Goal: Transaction & Acquisition: Purchase product/service

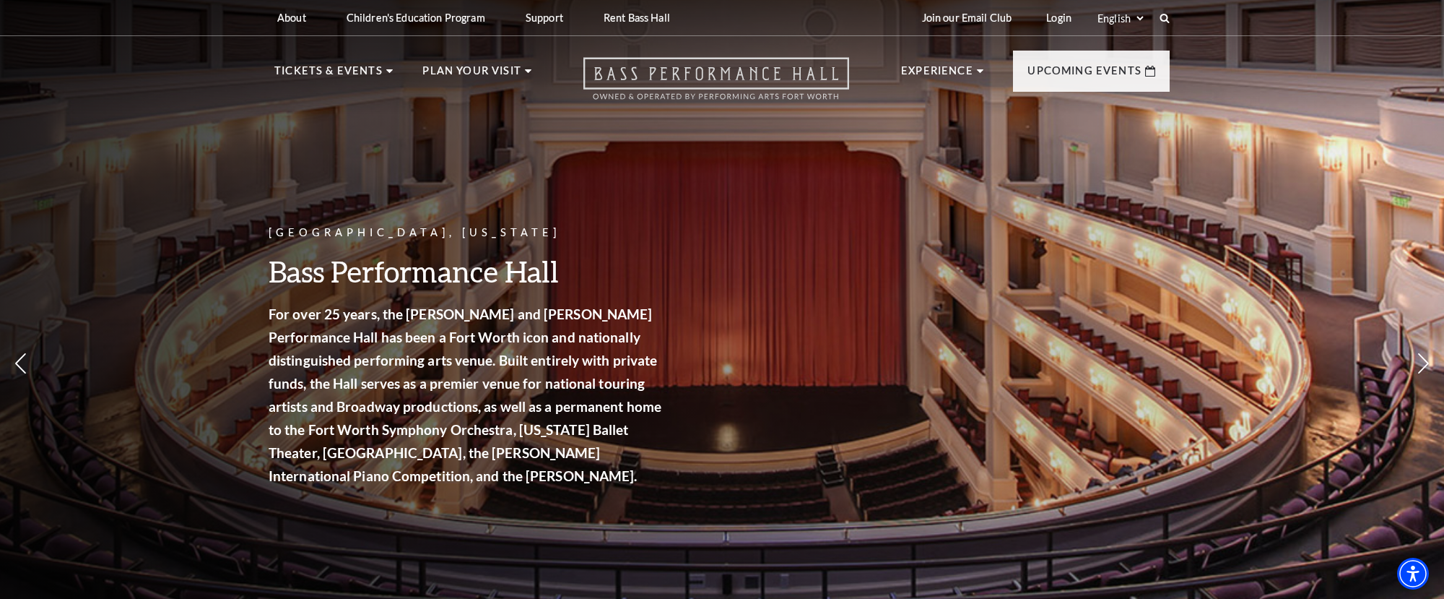
click at [649, 84] on icon "Open this option" at bounding box center [716, 78] width 266 height 43
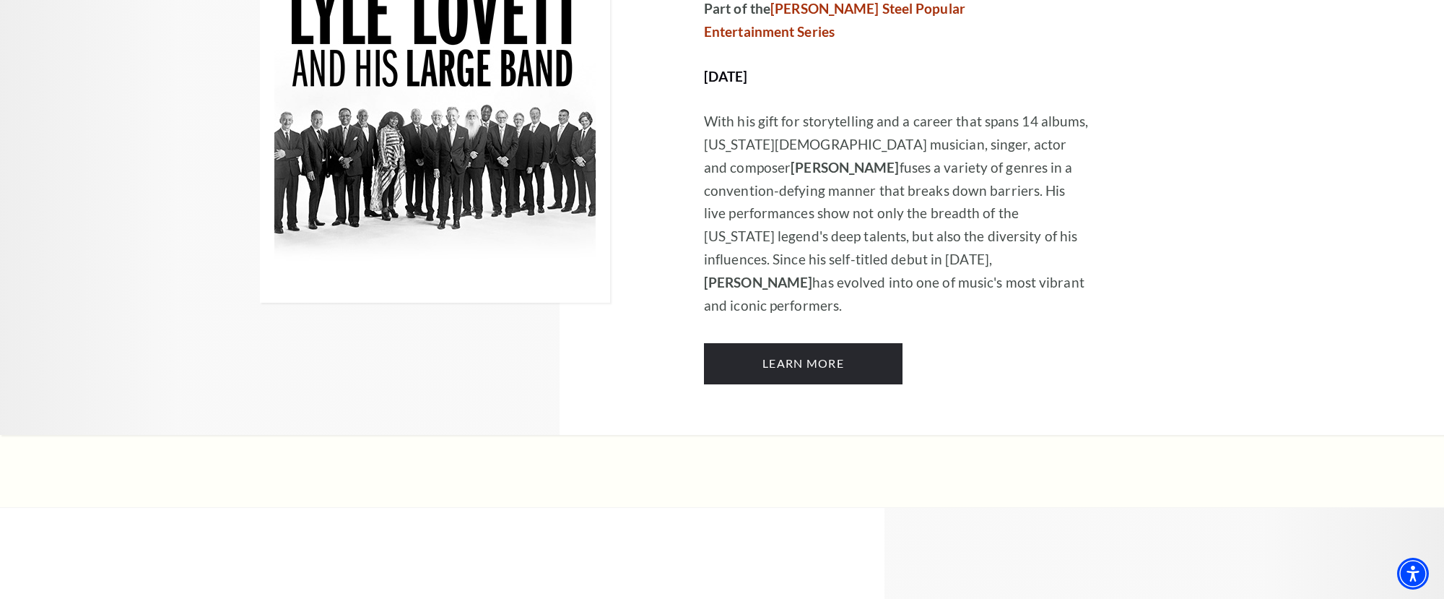
scroll to position [986, 0]
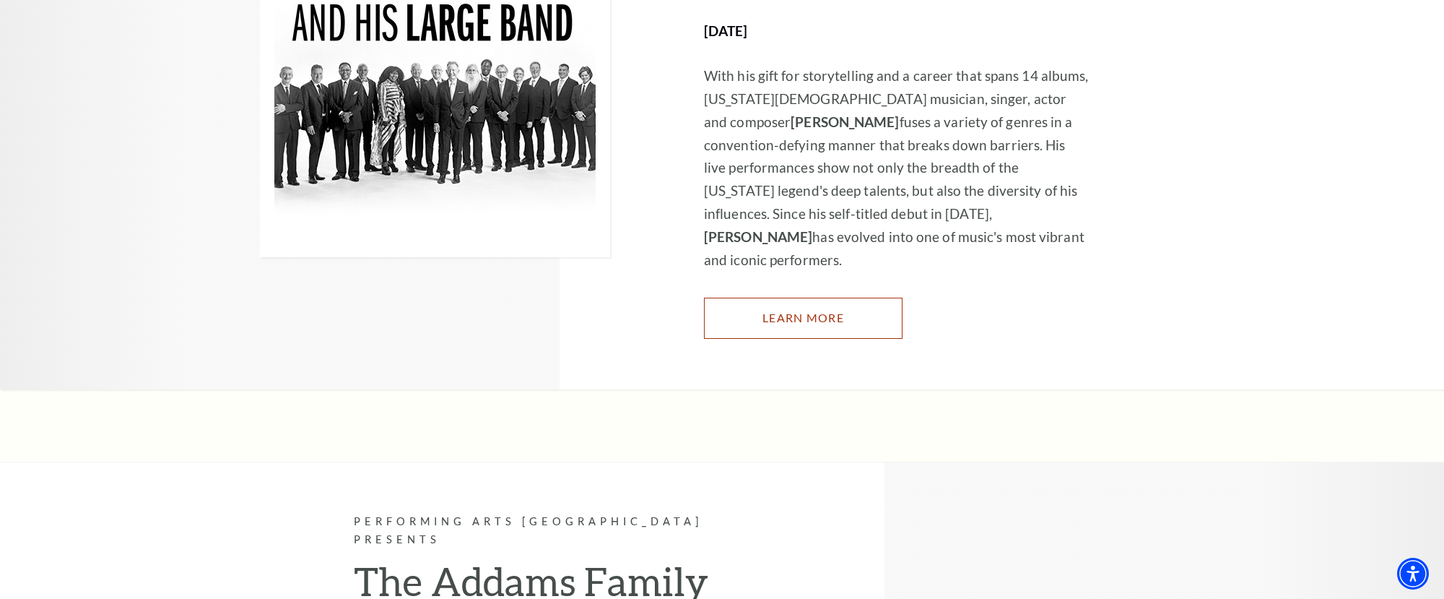
click at [744, 297] on link "Learn More" at bounding box center [803, 317] width 199 height 40
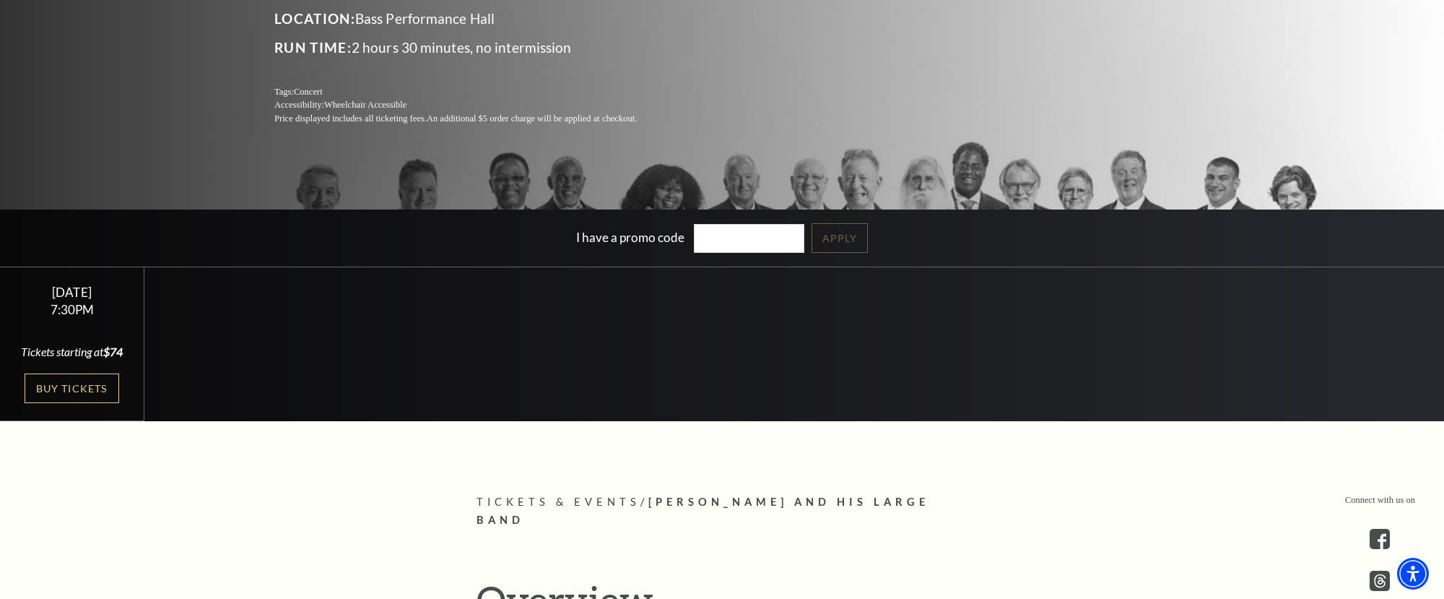
scroll to position [327, 0]
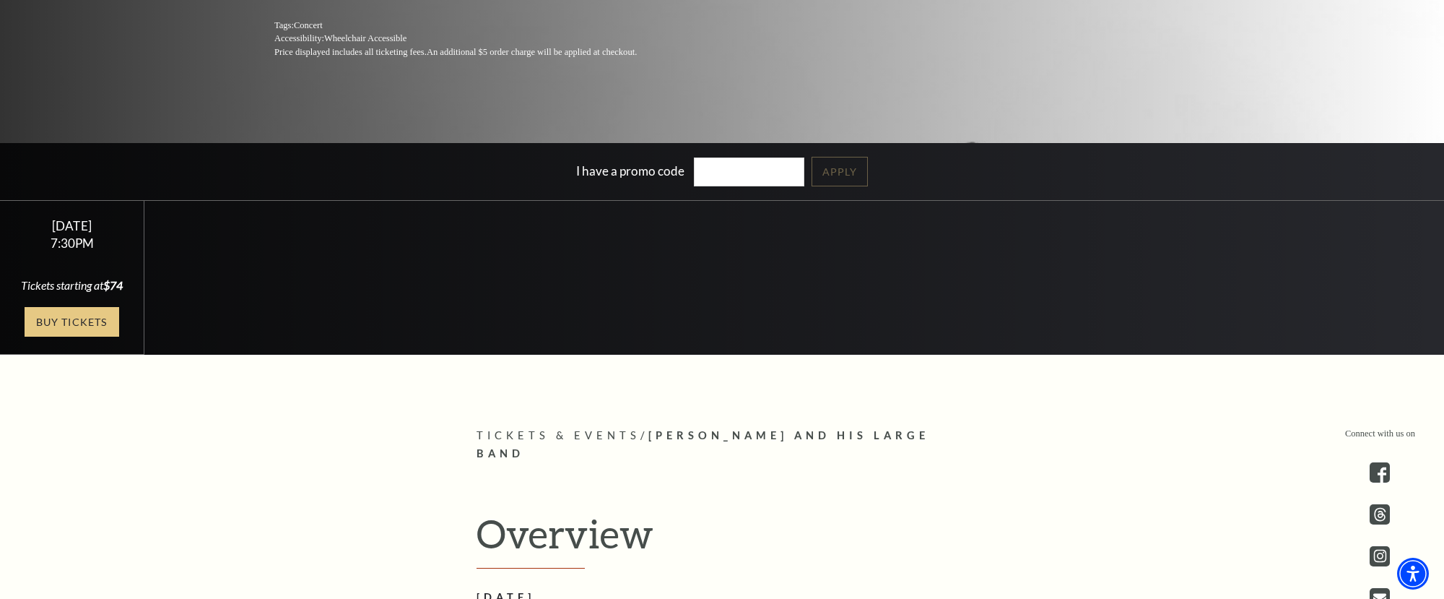
click at [86, 317] on link "Buy Tickets" at bounding box center [72, 322] width 94 height 30
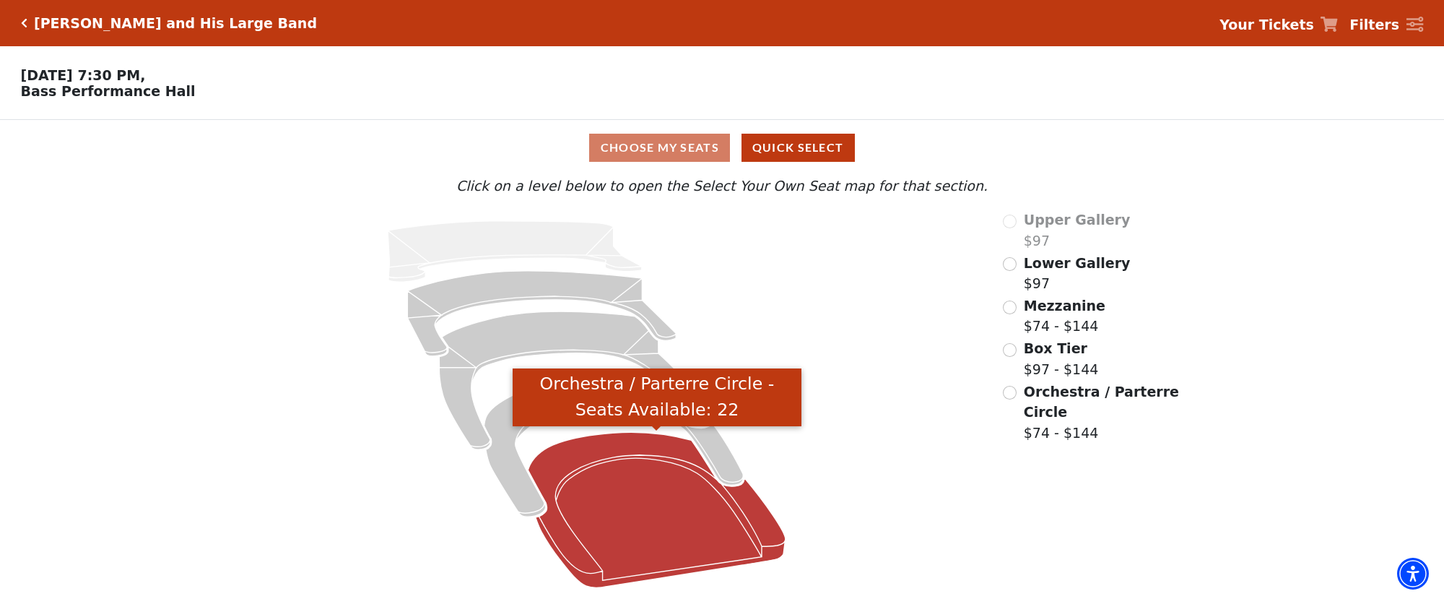
click at [586, 478] on icon "Orchestra / Parterre Circle - Seats Available: 22" at bounding box center [656, 509] width 257 height 155
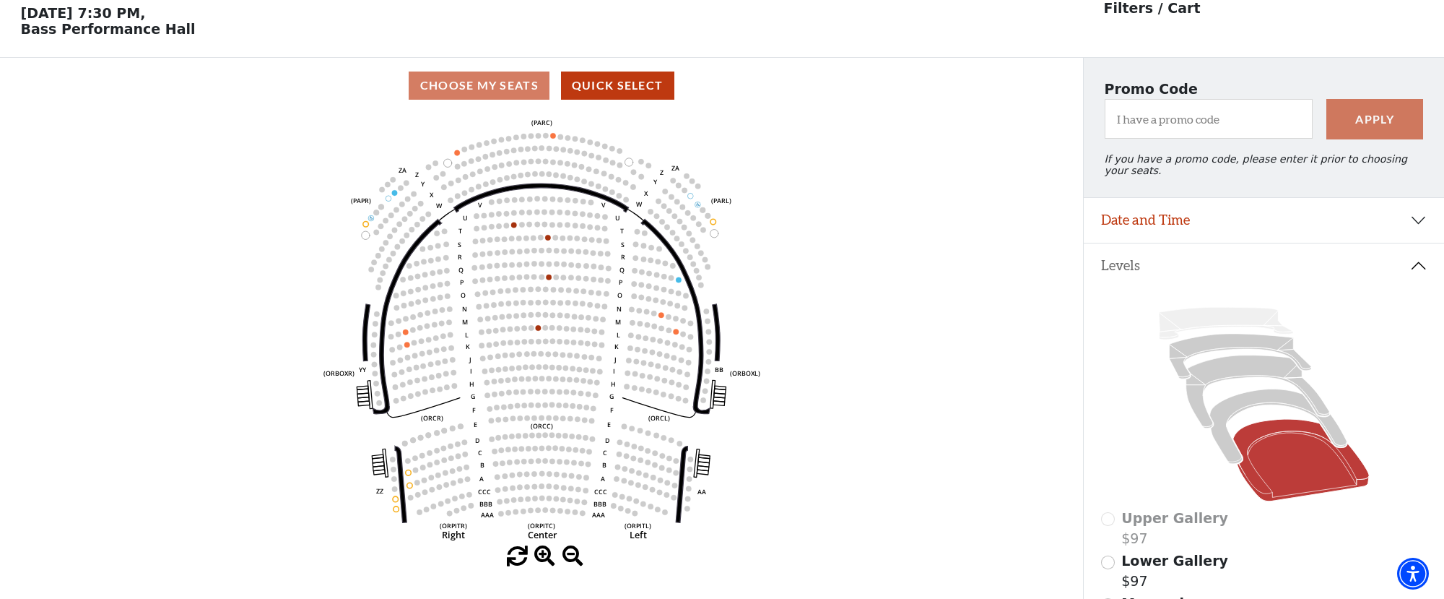
scroll to position [67, 0]
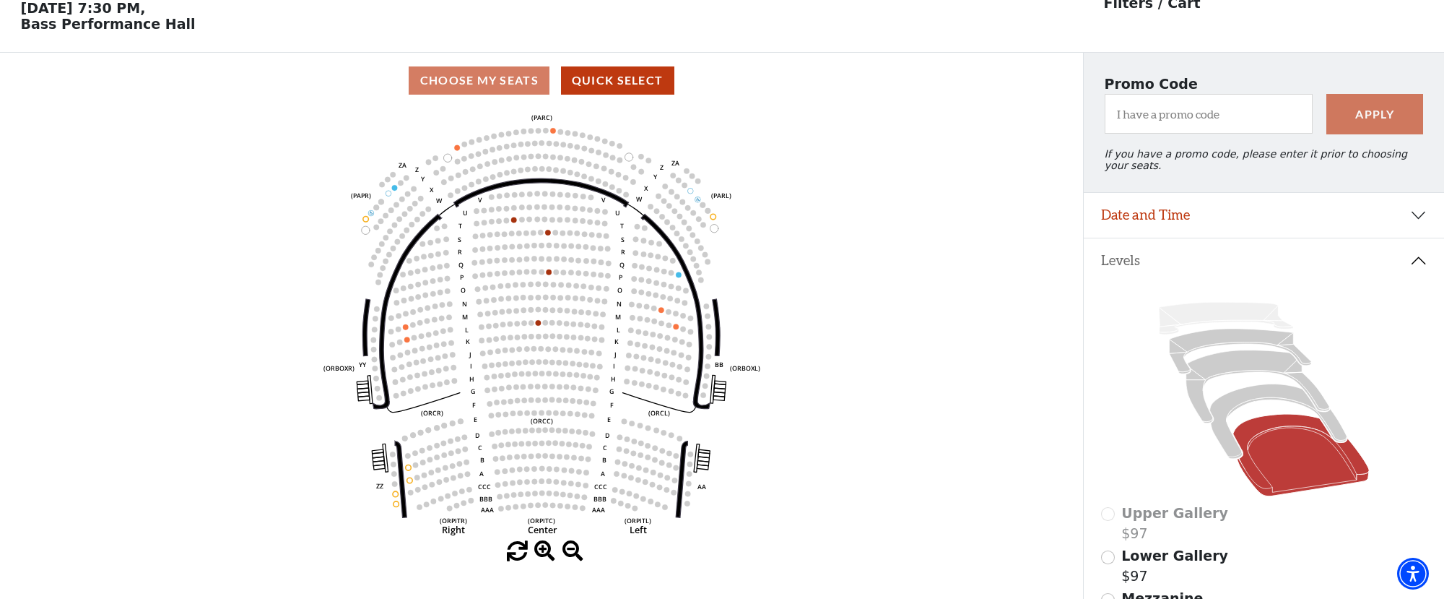
click at [1217, 354] on icon at bounding box center [1264, 399] width 326 height 206
click at [1217, 360] on icon at bounding box center [1258, 386] width 144 height 73
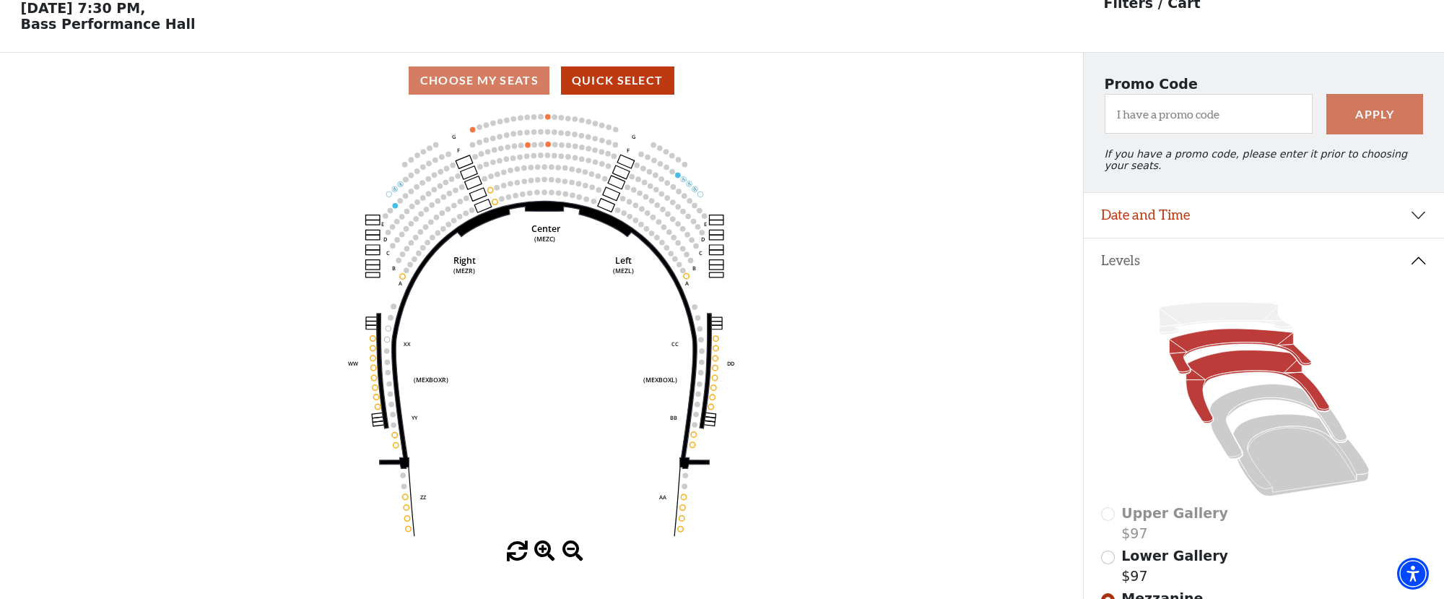
click at [1251, 339] on icon at bounding box center [1240, 351] width 142 height 45
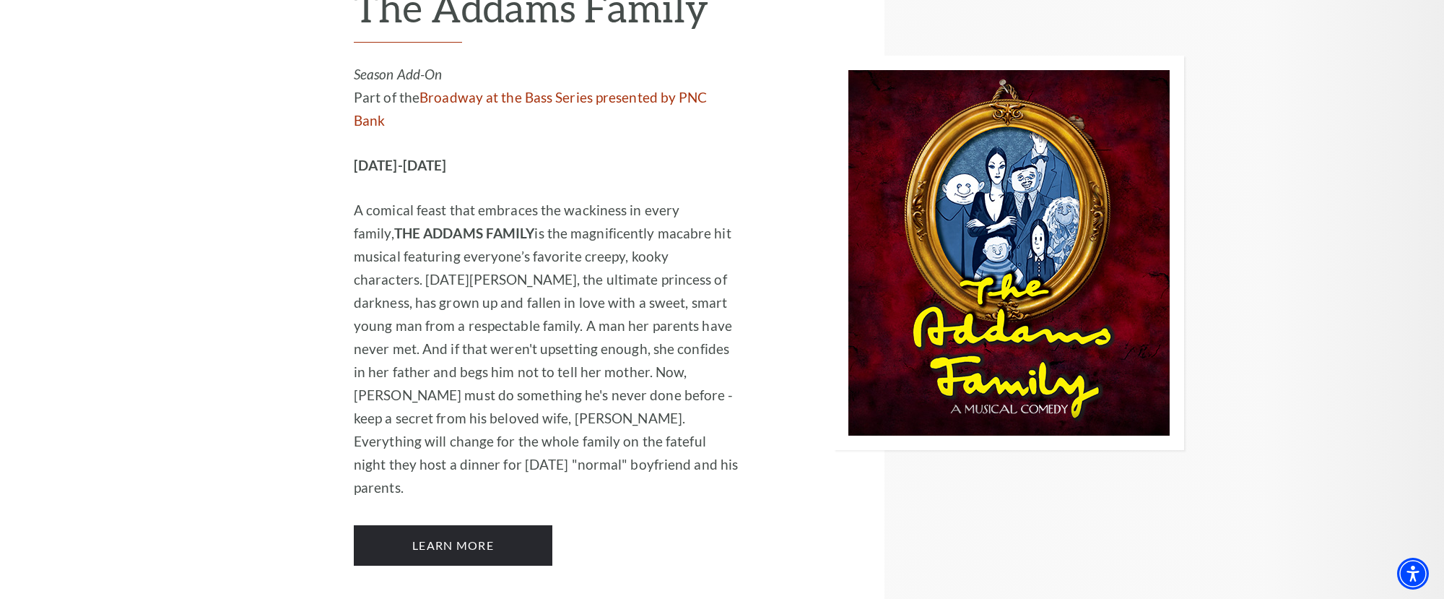
scroll to position [1604, 0]
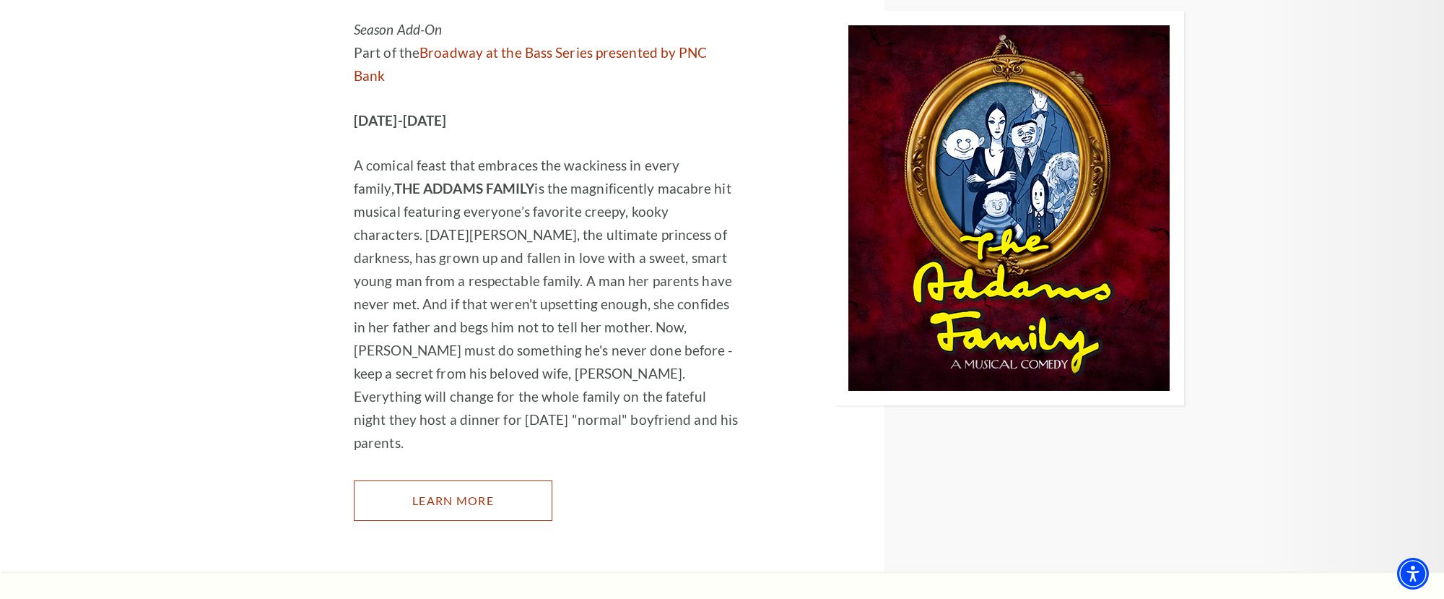
drag, startPoint x: 472, startPoint y: 378, endPoint x: 452, endPoint y: 373, distance: 21.0
click at [472, 480] on link "Learn More" at bounding box center [453, 500] width 199 height 40
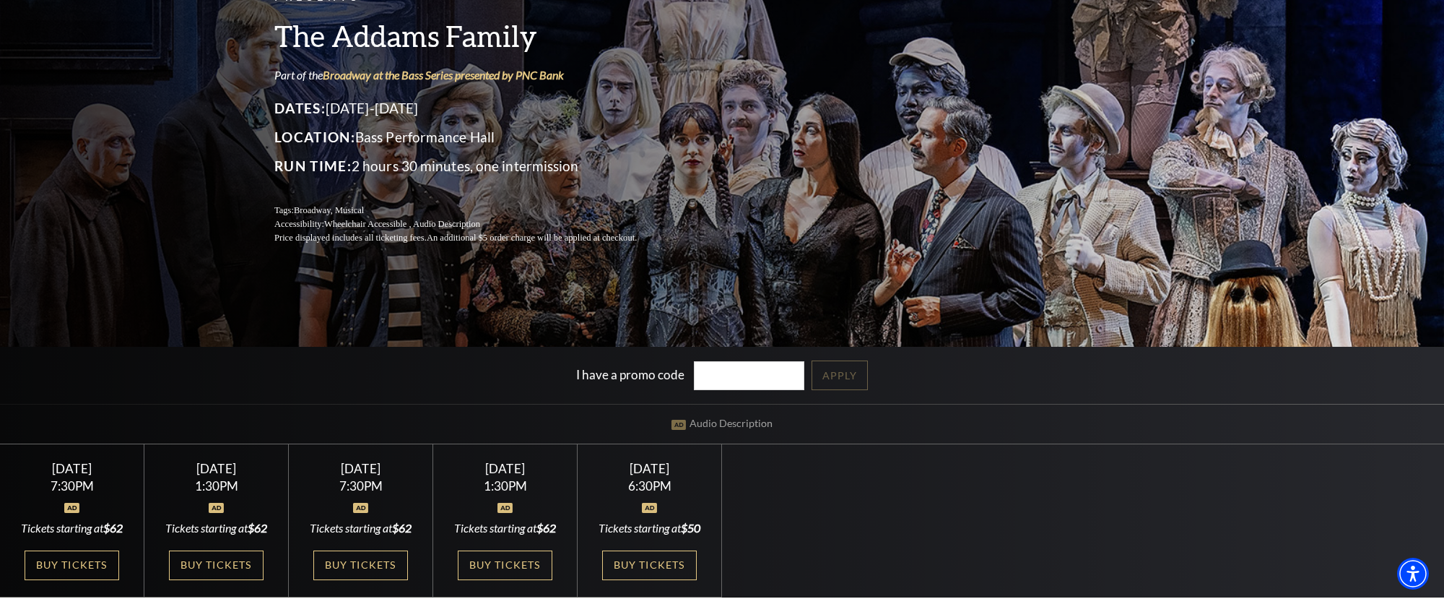
scroll to position [449, 0]
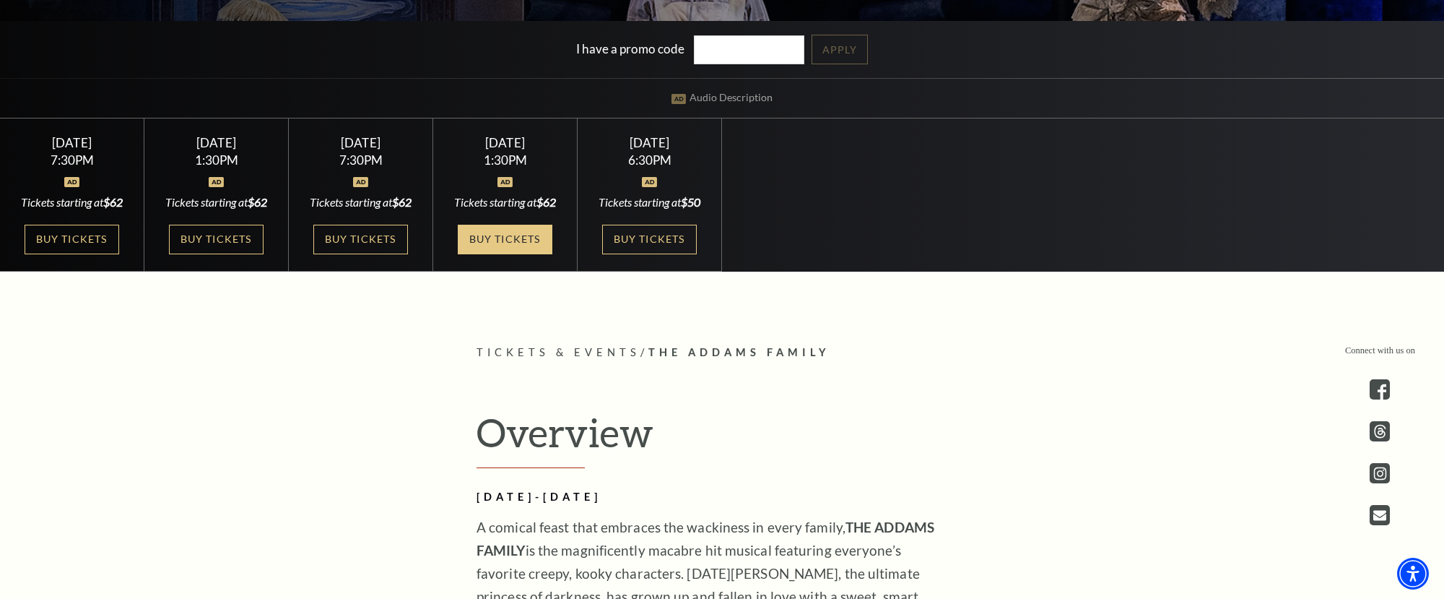
click at [539, 246] on link "Buy Tickets" at bounding box center [505, 240] width 94 height 30
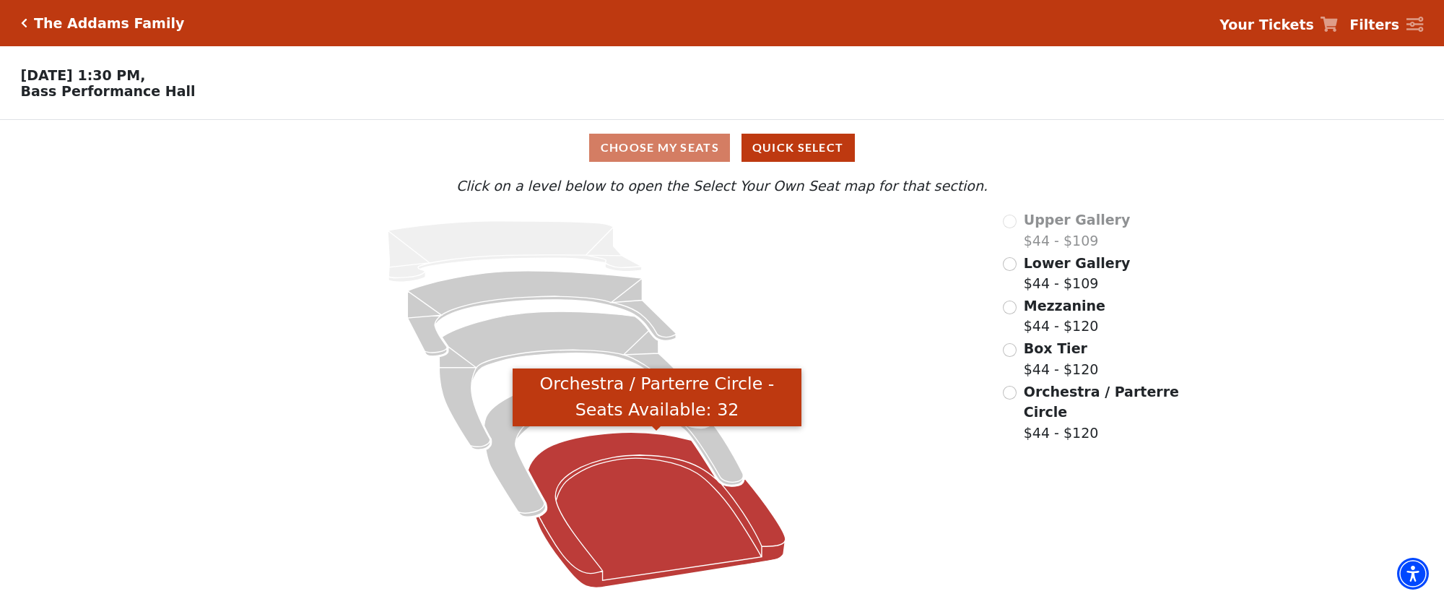
click at [632, 501] on icon "Orchestra / Parterre Circle - Seats Available: 32" at bounding box center [656, 509] width 257 height 155
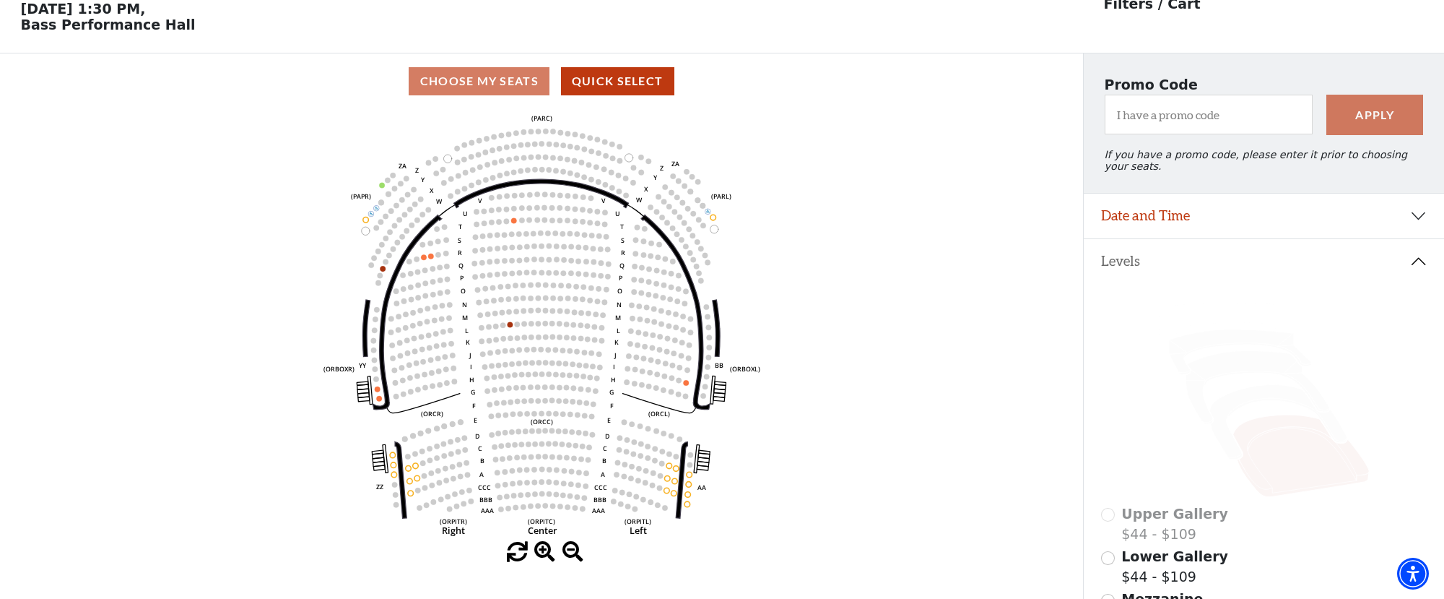
scroll to position [67, 0]
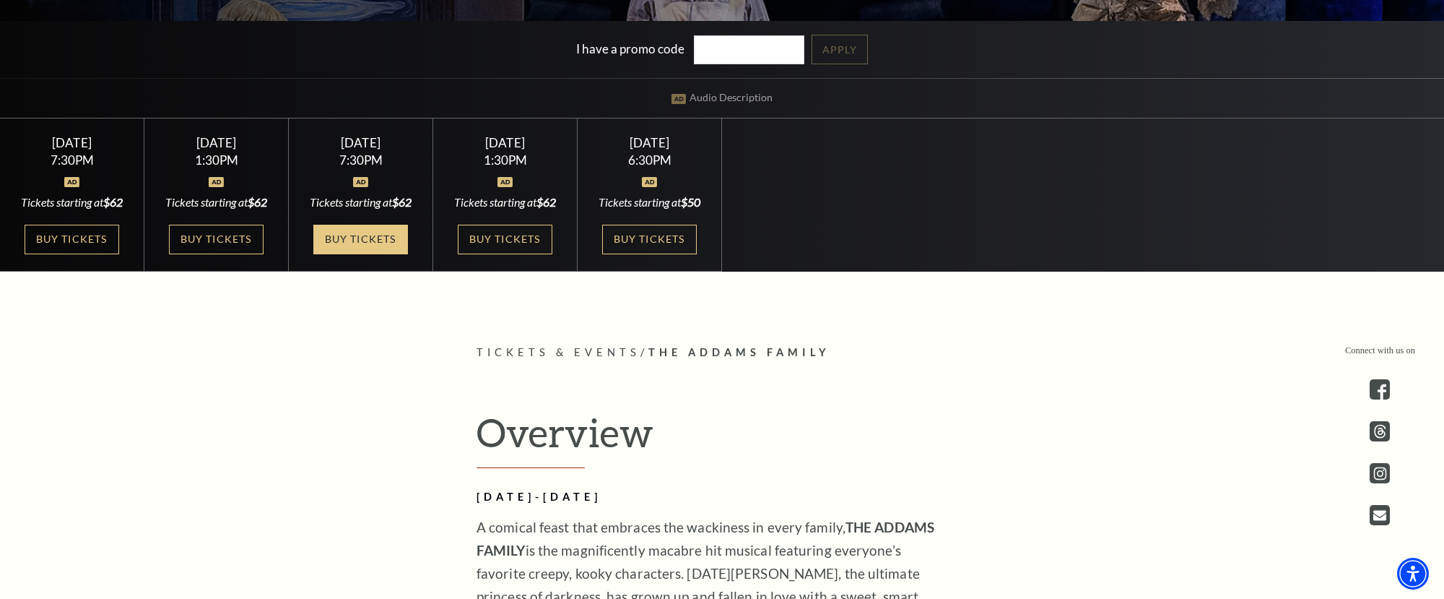
click at [369, 254] on link "Buy Tickets" at bounding box center [360, 240] width 94 height 30
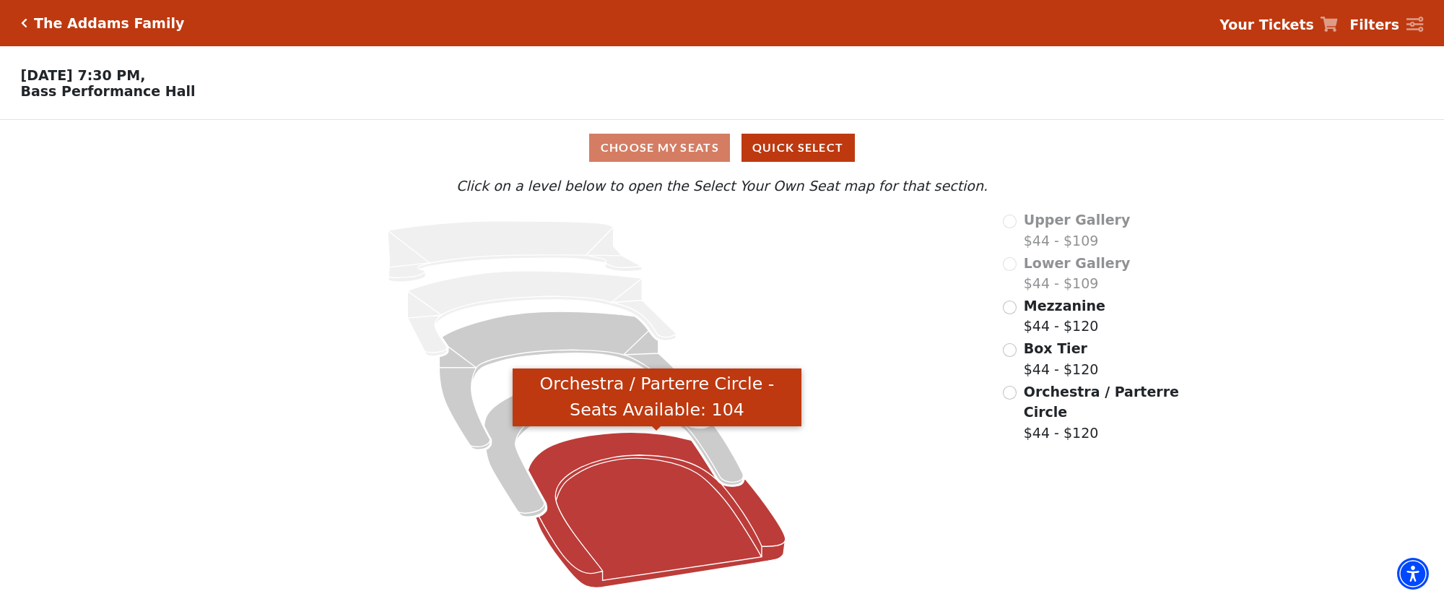
click at [630, 518] on icon "Orchestra / Parterre Circle - Seats Available: 104" at bounding box center [656, 509] width 257 height 155
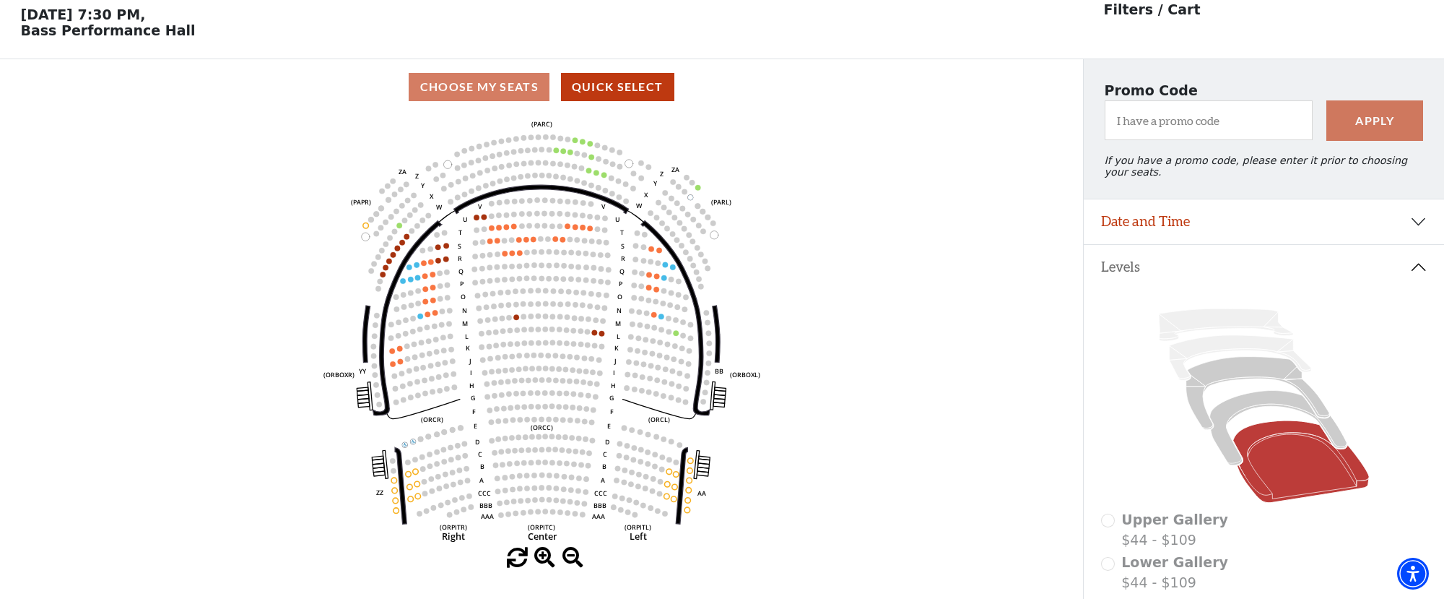
scroll to position [67, 0]
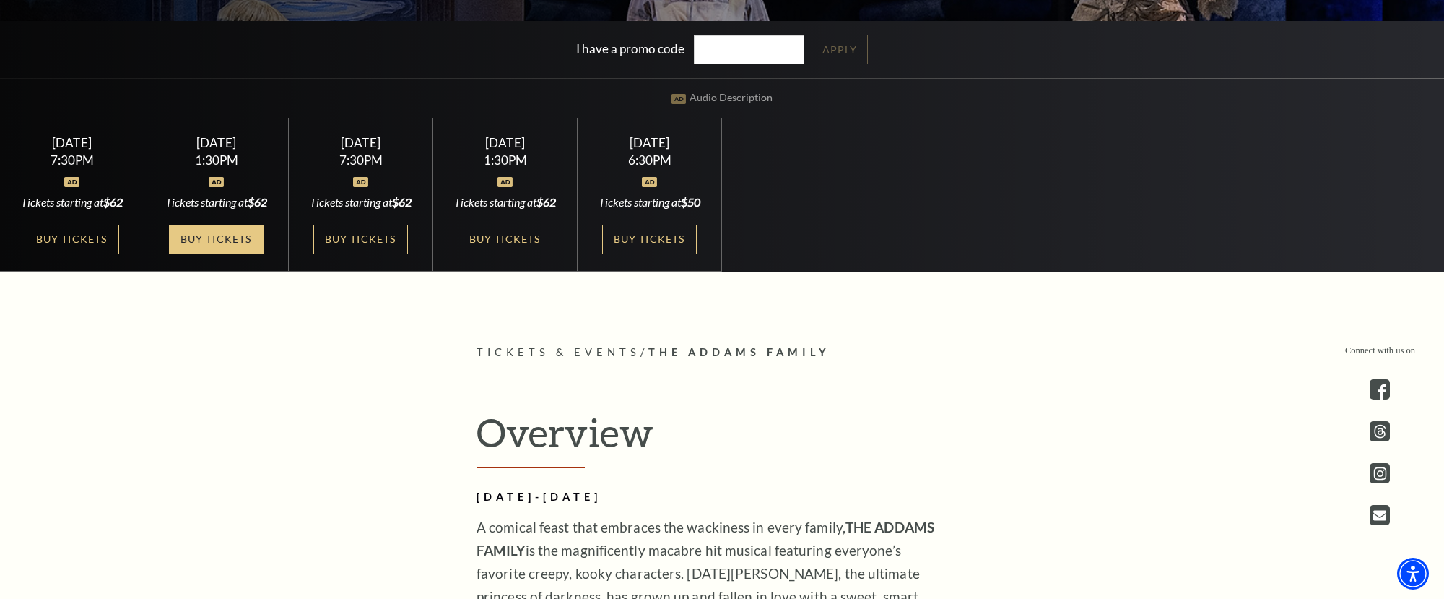
click at [225, 254] on link "Buy Tickets" at bounding box center [216, 240] width 94 height 30
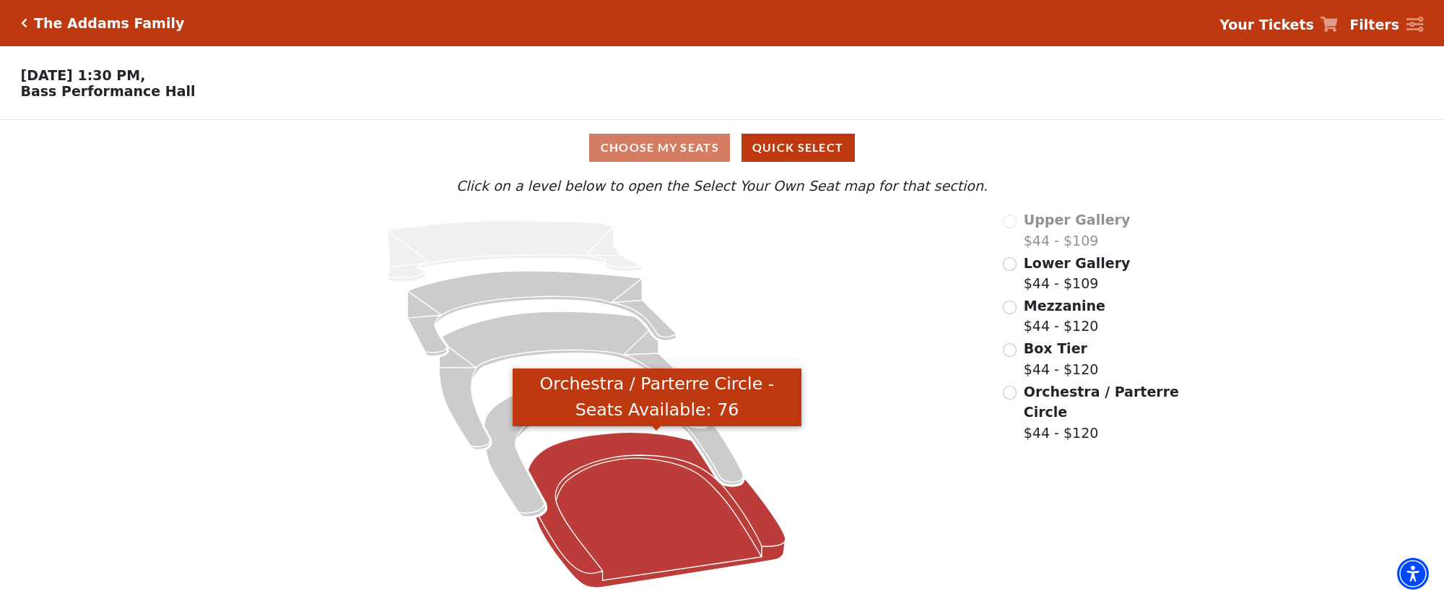
click at [627, 533] on icon "Orchestra / Parterre Circle - Seats Available: 76" at bounding box center [656, 509] width 257 height 155
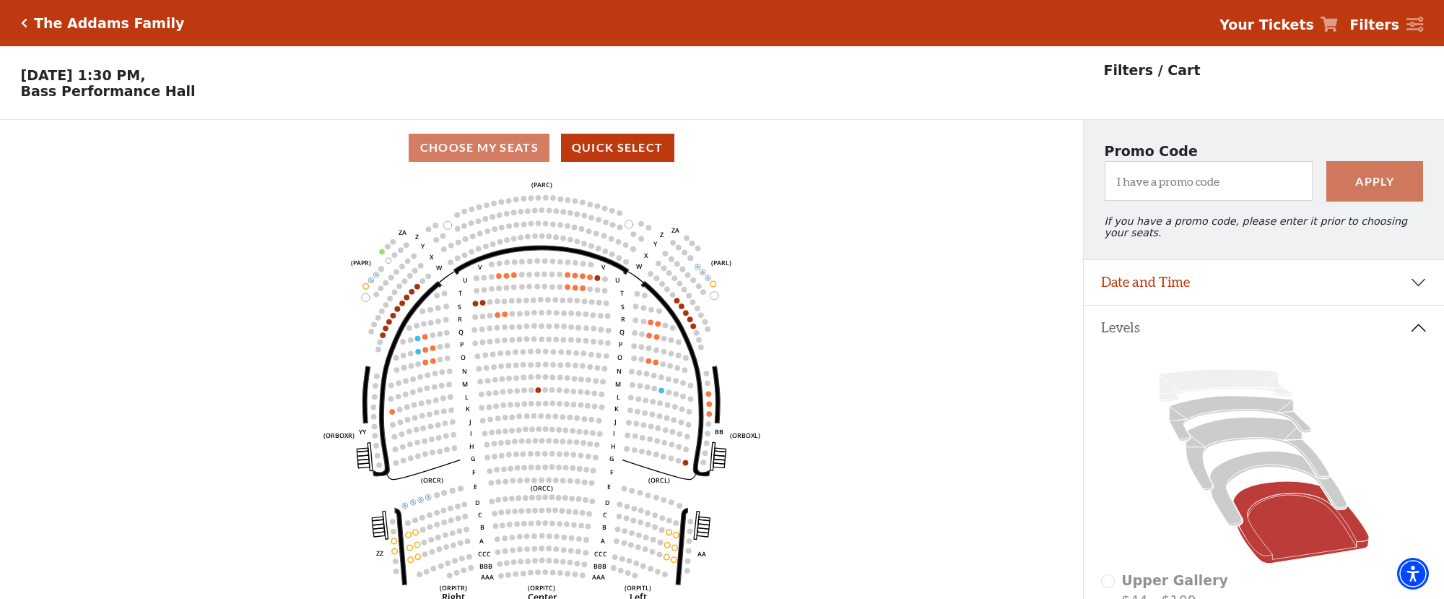
scroll to position [67, 0]
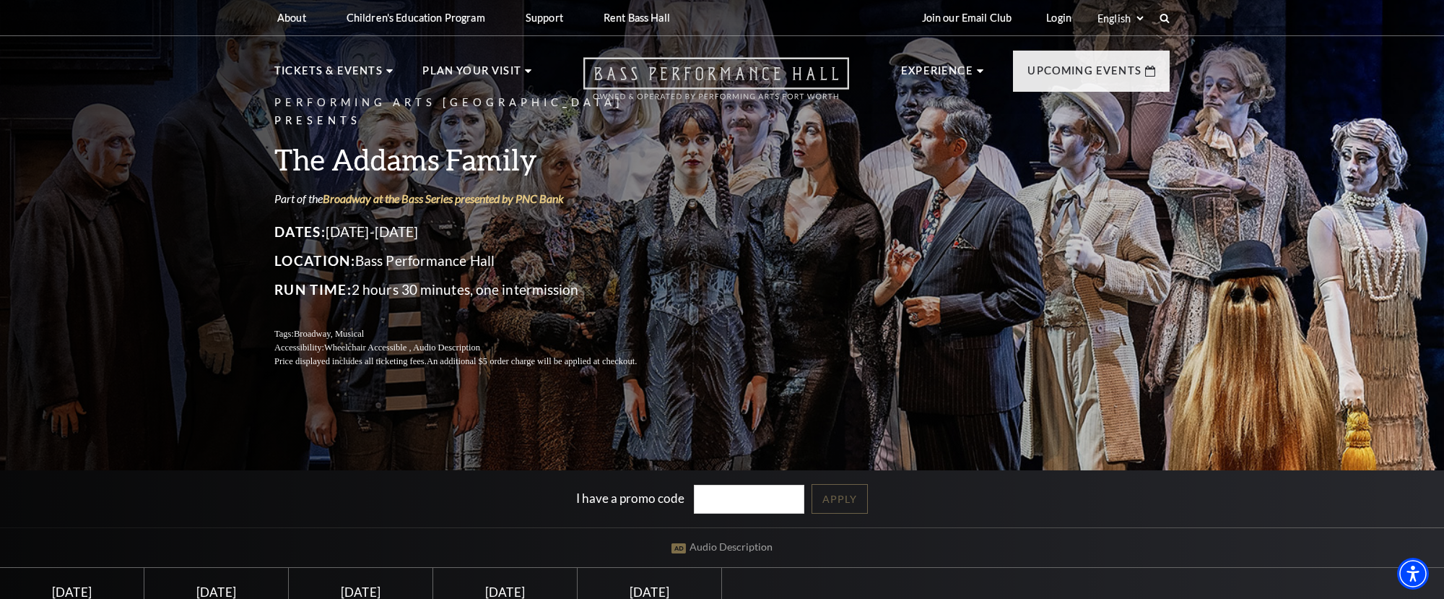
click at [651, 82] on icon "Open this option" at bounding box center [716, 78] width 266 height 43
